Goal: Task Accomplishment & Management: Manage account settings

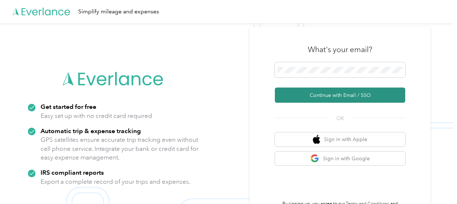
click at [340, 93] on button "Continue with Email / SSO" at bounding box center [340, 95] width 130 height 15
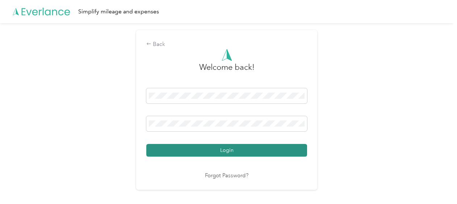
click at [236, 150] on button "Login" at bounding box center [226, 150] width 161 height 13
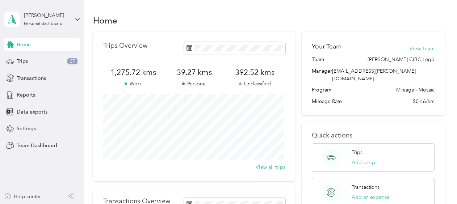
click at [73, 16] on div "[PERSON_NAME] Personal dashboard" at bounding box center [42, 19] width 76 height 25
click at [79, 59] on div "Team dashboard" at bounding box center [100, 55] width 183 height 13
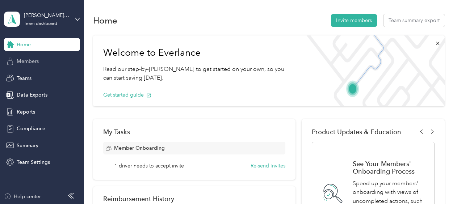
click at [54, 62] on div "Members" at bounding box center [42, 61] width 76 height 13
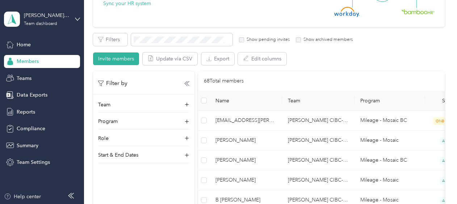
scroll to position [75, 0]
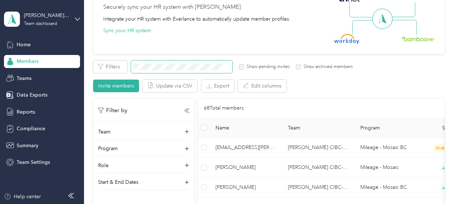
click at [180, 60] on span at bounding box center [181, 66] width 101 height 13
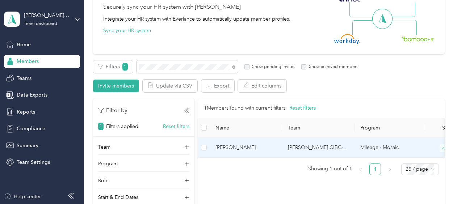
click at [234, 145] on span "[PERSON_NAME]" at bounding box center [245, 148] width 61 height 8
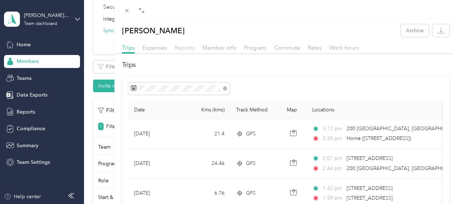
click at [186, 44] on span "Reports" at bounding box center [184, 47] width 20 height 7
